Goal: Information Seeking & Learning: Learn about a topic

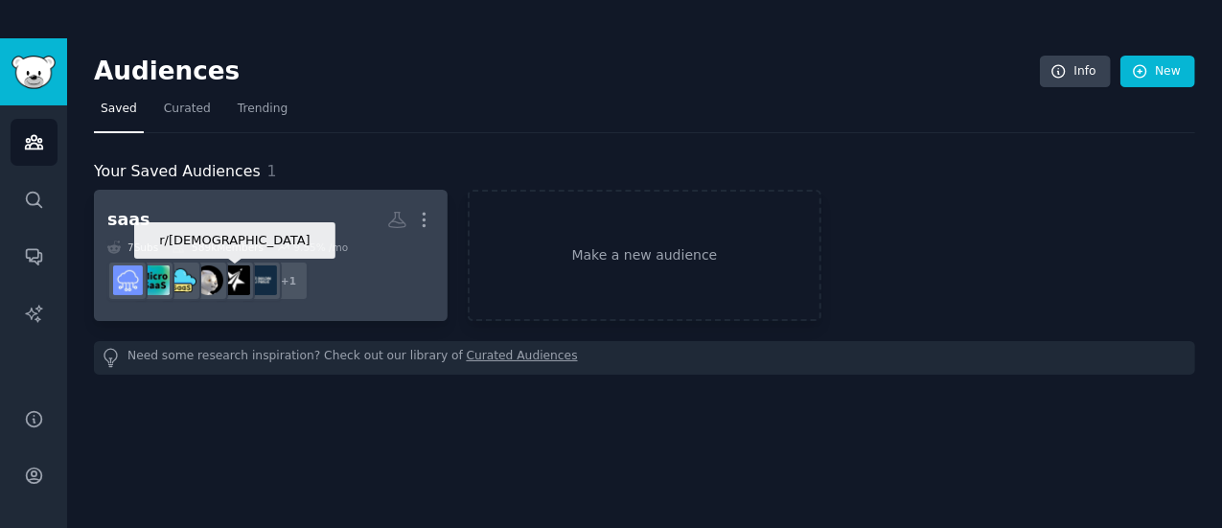
click at [242, 263] on div at bounding box center [235, 281] width 40 height 40
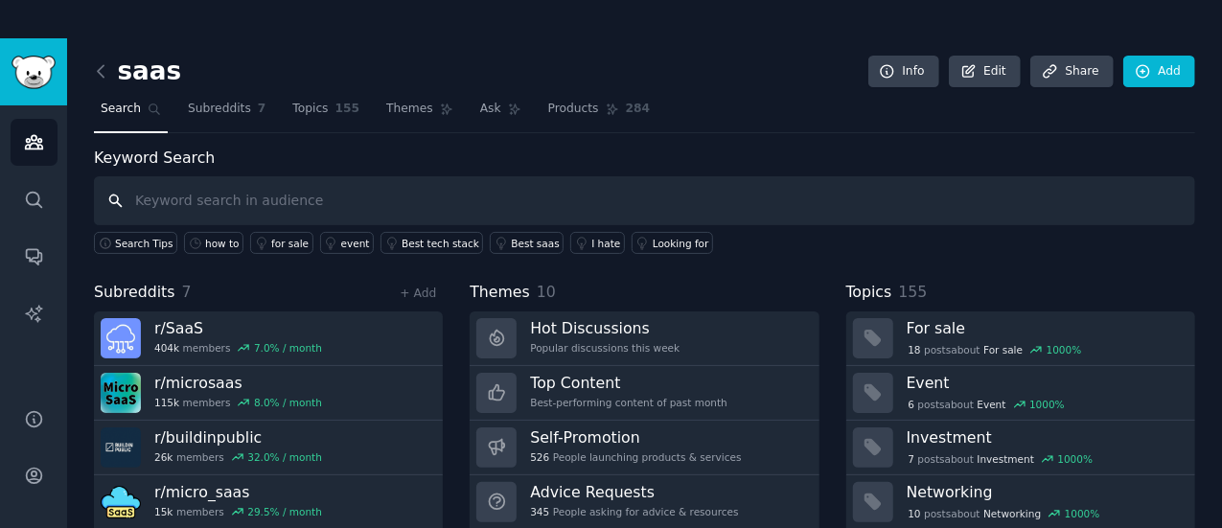
click at [362, 180] on input "text" at bounding box center [645, 200] width 1102 height 49
type input "how to"
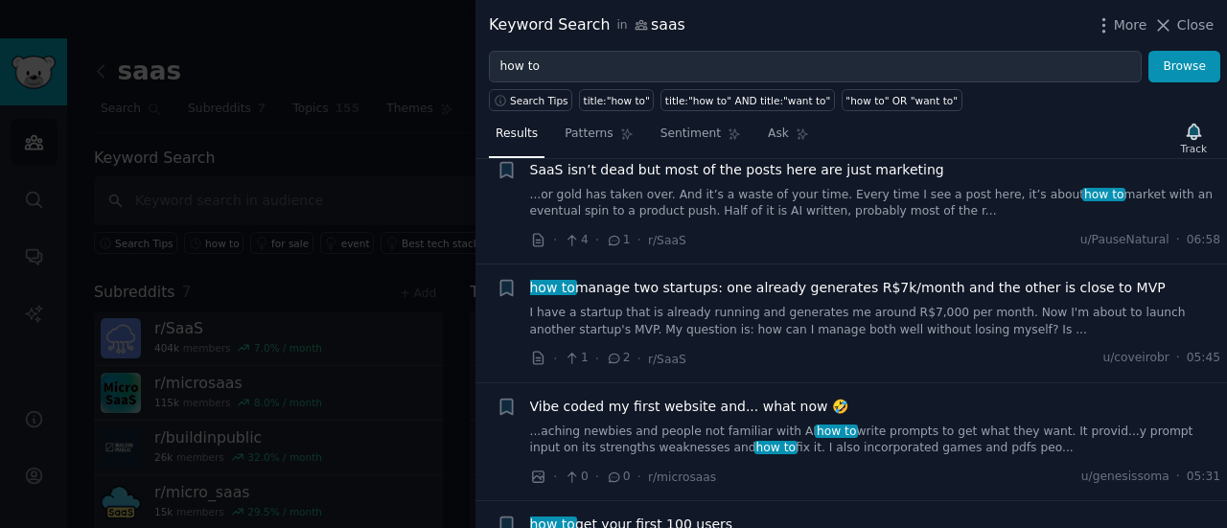
scroll to position [284, 0]
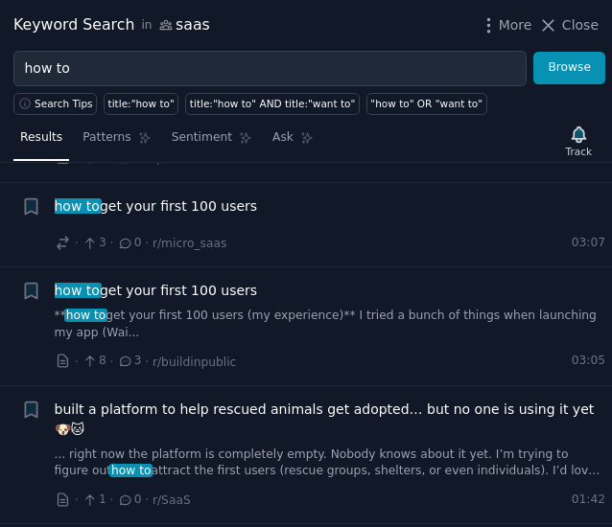
scroll to position [642, 0]
